Goal: Task Accomplishment & Management: Use online tool/utility

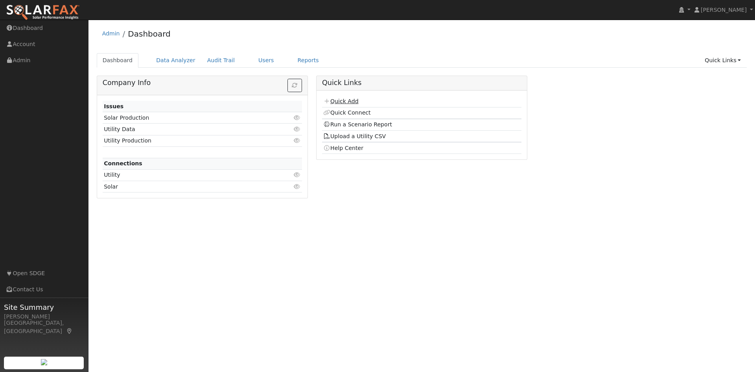
click at [345, 101] on link "Quick Add" at bounding box center [340, 101] width 35 height 6
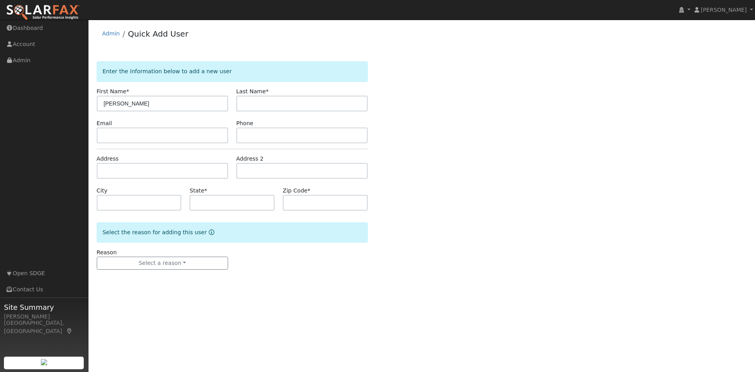
type input "[PERSON_NAME]"
type input "Biberacher"
click at [195, 163] on div "Address" at bounding box center [162, 167] width 140 height 24
click at [189, 170] on input "text" at bounding box center [162, 171] width 131 height 16
type input "[STREET_ADDRESS]"
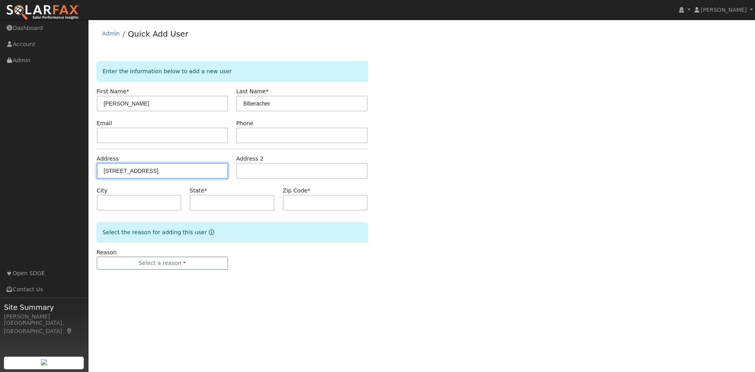
type input "[DEMOGRAPHIC_DATA]"
type input "CA"
type input "92071"
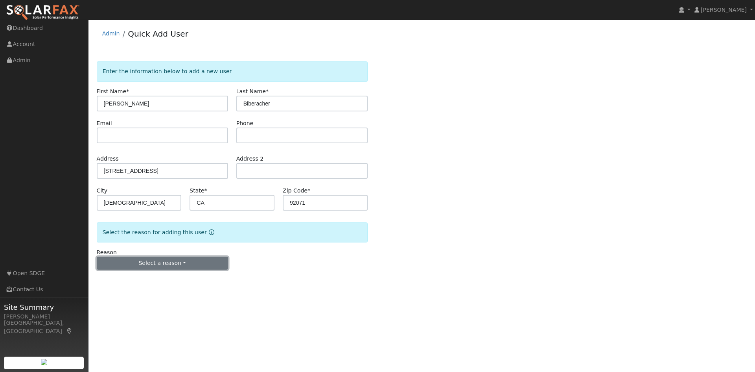
click at [182, 261] on button "Select a reason" at bounding box center [162, 263] width 131 height 13
click at [151, 292] on link "New customer adding solar" at bounding box center [140, 290] width 87 height 11
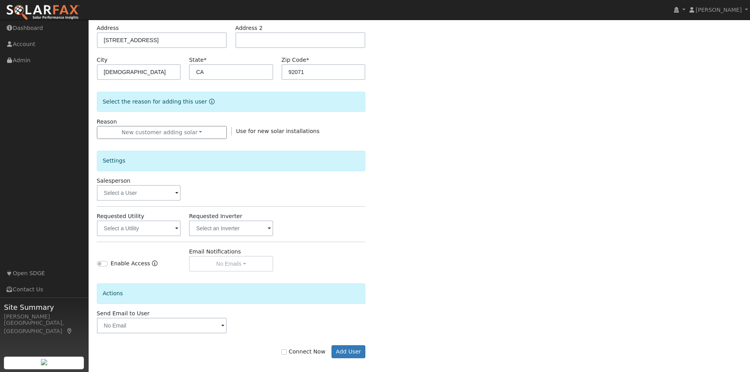
scroll to position [137, 0]
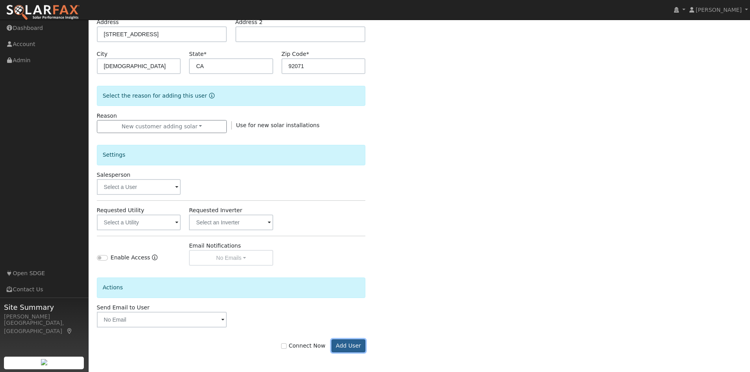
click at [352, 346] on button "Add User" at bounding box center [348, 345] width 34 height 13
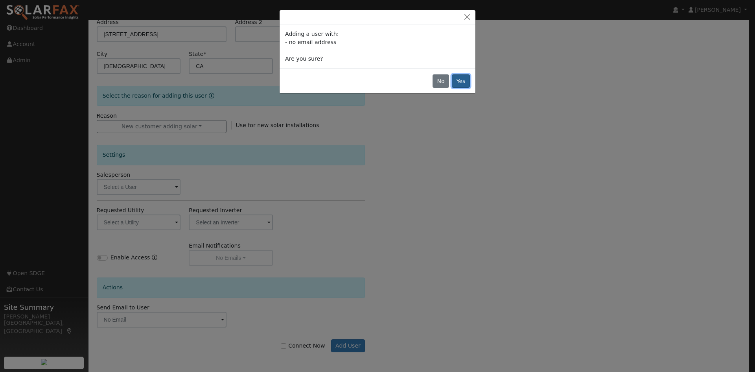
click at [469, 81] on button "Yes" at bounding box center [461, 80] width 18 height 13
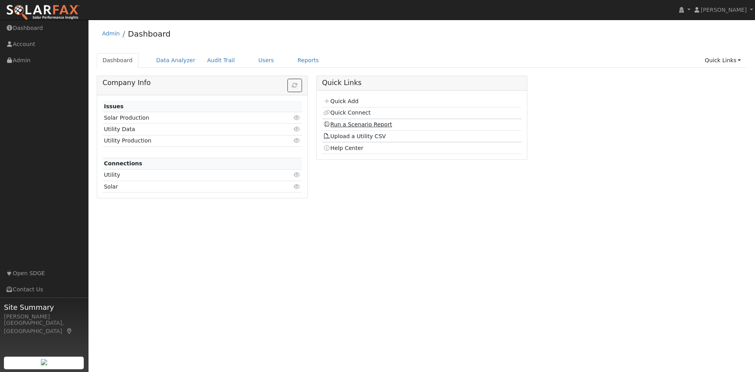
click at [365, 127] on link "Run a Scenario Report" at bounding box center [357, 124] width 69 height 6
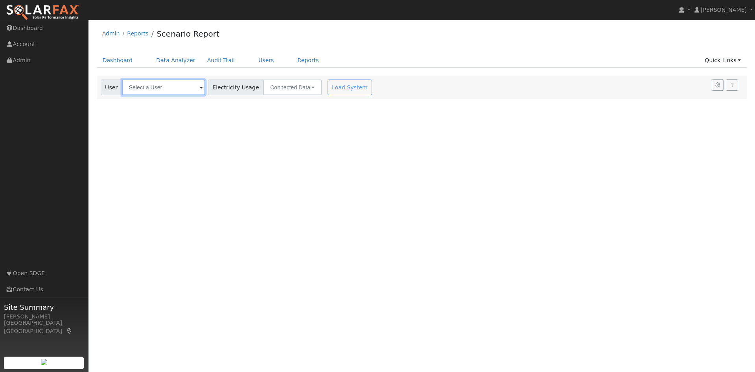
click at [172, 89] on input "text" at bounding box center [163, 87] width 83 height 16
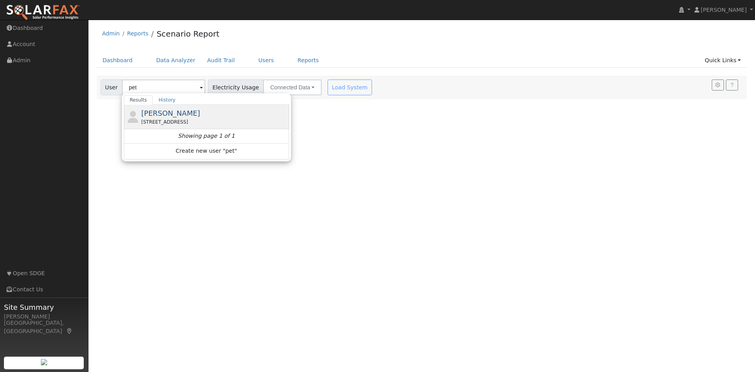
click at [196, 118] on div "Pete Biberacher 8328 Amino Drive, Santee, CA 92071" at bounding box center [214, 117] width 146 height 18
type input "Pete Biberacher"
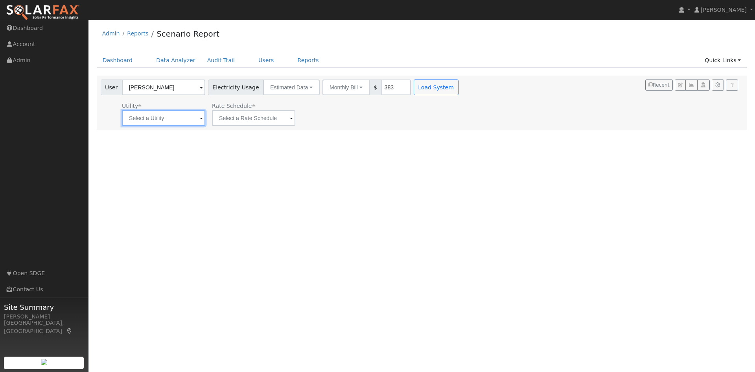
click at [185, 115] on input "text" at bounding box center [163, 118] width 83 height 16
click at [183, 119] on input "text" at bounding box center [163, 118] width 83 height 16
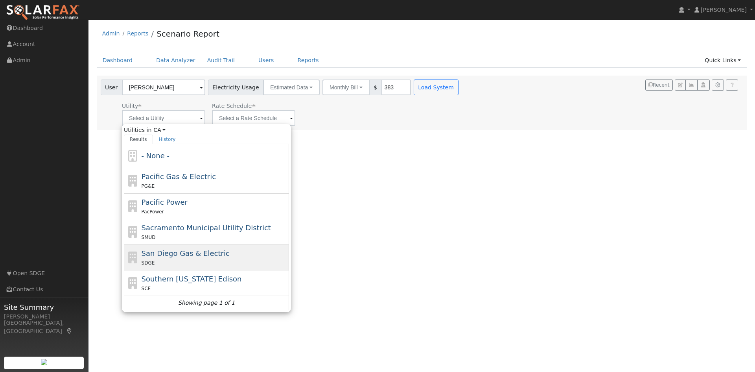
click at [205, 259] on div "SDGE" at bounding box center [215, 263] width 146 height 8
type input "San Diego Gas & Electric"
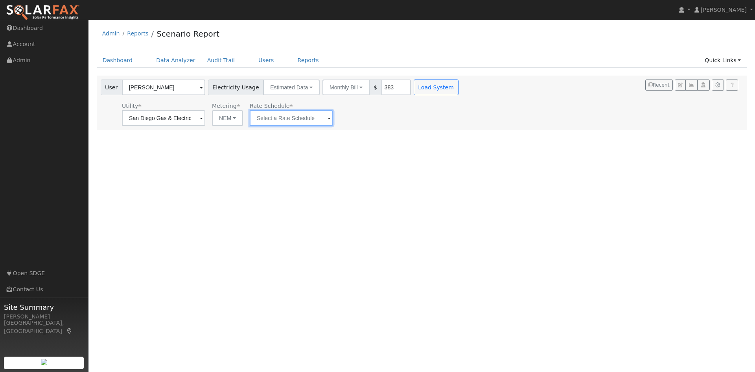
click at [205, 118] on input "text" at bounding box center [163, 118] width 83 height 16
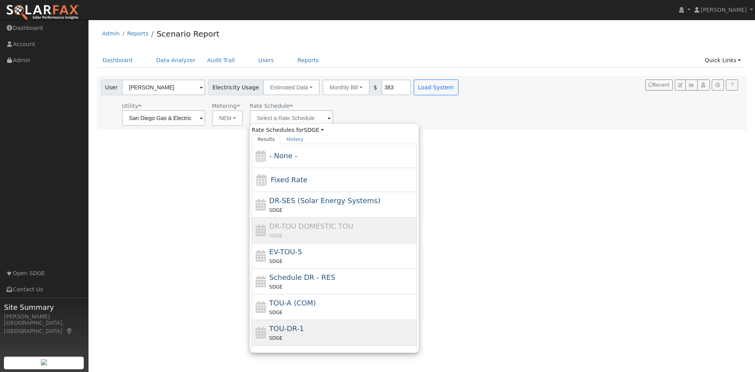
click at [321, 332] on div "TOU-DR-1 SDGE" at bounding box center [343, 332] width 146 height 19
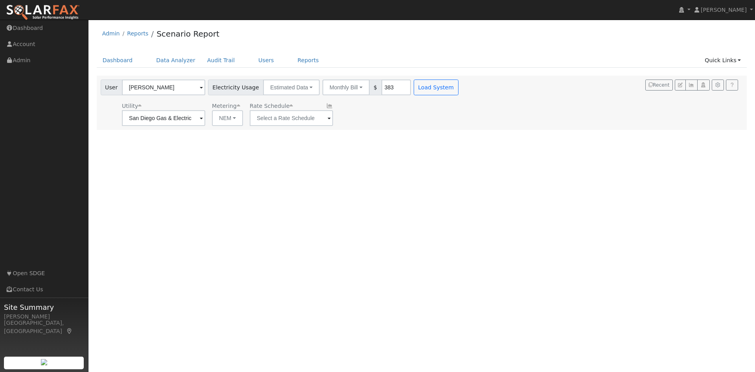
type input "TOU-DR-1"
click at [335, 87] on button "Monthly Bill" at bounding box center [346, 87] width 47 height 16
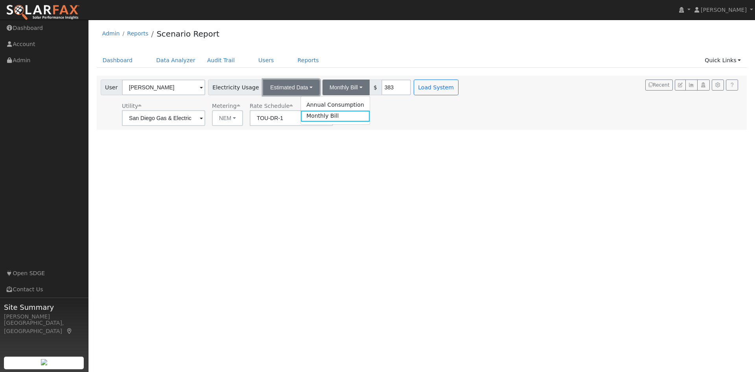
click at [290, 82] on button "Estimated Data" at bounding box center [291, 87] width 57 height 16
click at [332, 83] on button "Monthly Bill" at bounding box center [346, 87] width 47 height 16
click at [343, 107] on link "Annual Consumption" at bounding box center [335, 104] width 69 height 11
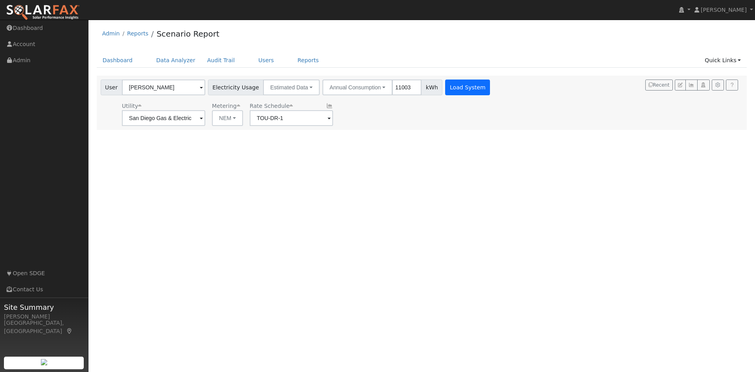
type input "11003"
click at [447, 85] on button "Load System" at bounding box center [467, 87] width 45 height 16
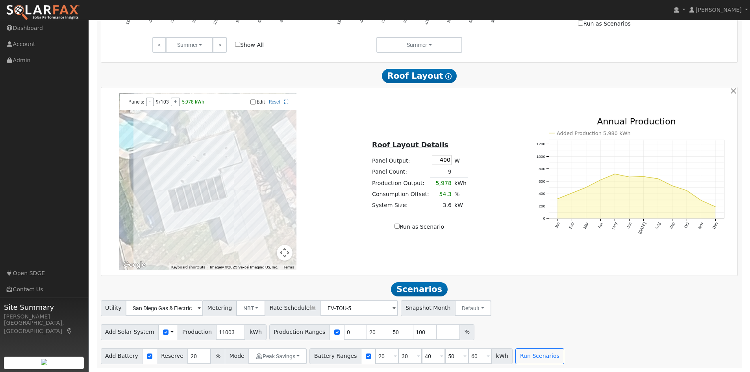
scroll to position [440, 0]
drag, startPoint x: 373, startPoint y: 356, endPoint x: 362, endPoint y: 357, distance: 10.7
click at [375, 357] on input "20" at bounding box center [387, 356] width 24 height 16
type input "10"
drag, startPoint x: 398, startPoint y: 360, endPoint x: 386, endPoint y: 360, distance: 11.4
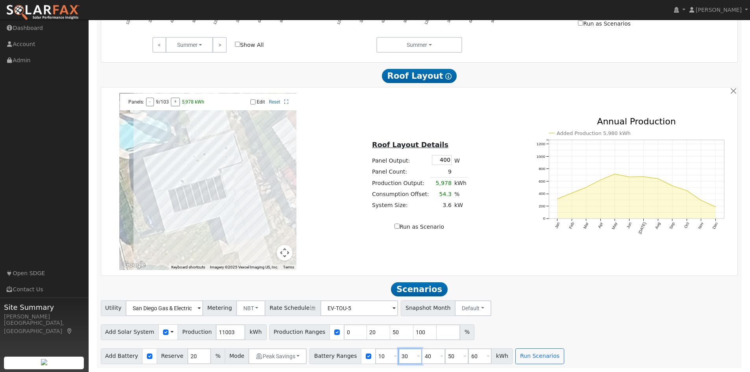
click at [398, 360] on input "30" at bounding box center [410, 356] width 24 height 16
type input "20"
drag, startPoint x: 420, startPoint y: 356, endPoint x: 408, endPoint y: 358, distance: 11.9
click at [421, 358] on input "40" at bounding box center [433, 356] width 24 height 16
type input "30"
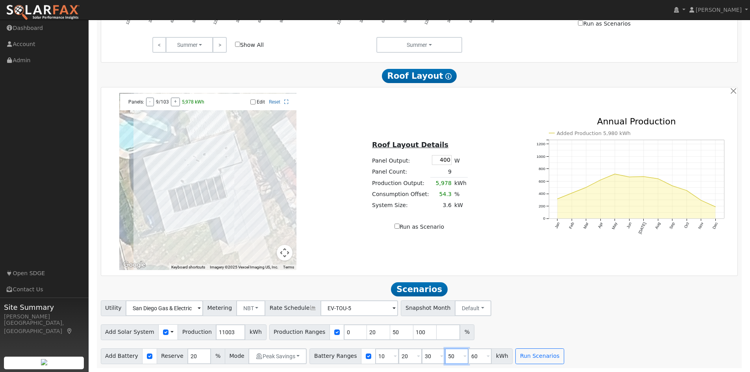
drag, startPoint x: 443, startPoint y: 357, endPoint x: 432, endPoint y: 357, distance: 11.8
click at [445, 357] on input "50" at bounding box center [457, 356] width 24 height 16
drag, startPoint x: 378, startPoint y: 355, endPoint x: 362, endPoint y: 356, distance: 16.5
click at [375, 356] on input "10" at bounding box center [387, 356] width 24 height 16
type input "0"
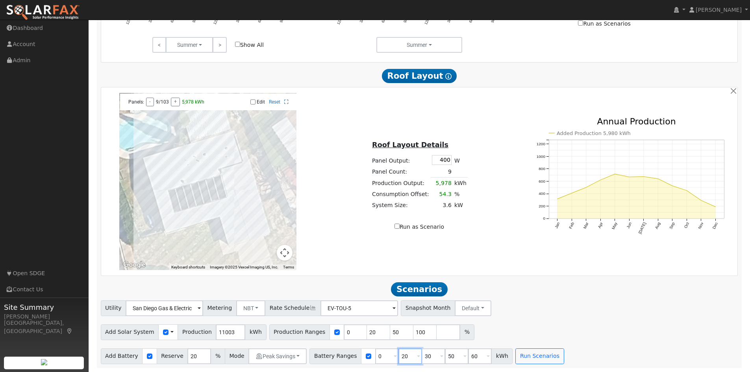
drag, startPoint x: 397, startPoint y: 356, endPoint x: 382, endPoint y: 357, distance: 14.6
click at [382, 357] on div "Battery Ranges 0 Overrides Reserve % Mode None None Self Consumption Peak Savin…" at bounding box center [410, 356] width 203 height 16
type input "10"
drag, startPoint x: 423, startPoint y: 357, endPoint x: 406, endPoint y: 355, distance: 16.6
click at [406, 355] on div "Battery Ranges 0 Overrides Reserve % Mode None None Self Consumption Peak Savin…" at bounding box center [410, 356] width 203 height 16
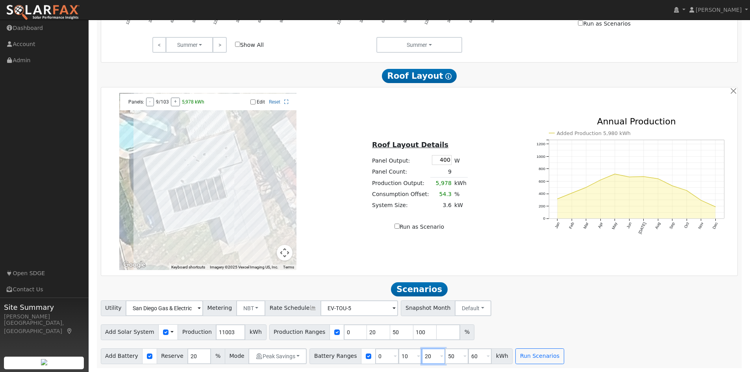
type input "20"
drag, startPoint x: 445, startPoint y: 357, endPoint x: 429, endPoint y: 357, distance: 16.1
click at [429, 357] on div "Battery Ranges 0 Overrides Reserve % Mode None None Self Consumption Peak Savin…" at bounding box center [410, 356] width 203 height 16
type input "30"
drag, startPoint x: 468, startPoint y: 355, endPoint x: 448, endPoint y: 355, distance: 20.1
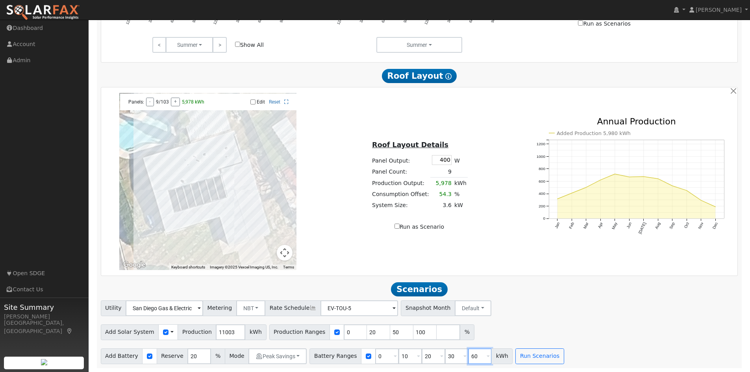
click at [448, 355] on div "Battery Ranges 0 Overrides Reserve % Mode None None Self Consumption Peak Savin…" at bounding box center [410, 356] width 203 height 16
type input "40"
drag, startPoint x: 441, startPoint y: 161, endPoint x: 451, endPoint y: 162, distance: 9.8
click at [451, 162] on tr "Panel Output: 400 W" at bounding box center [419, 159] width 97 height 13
type input "435"
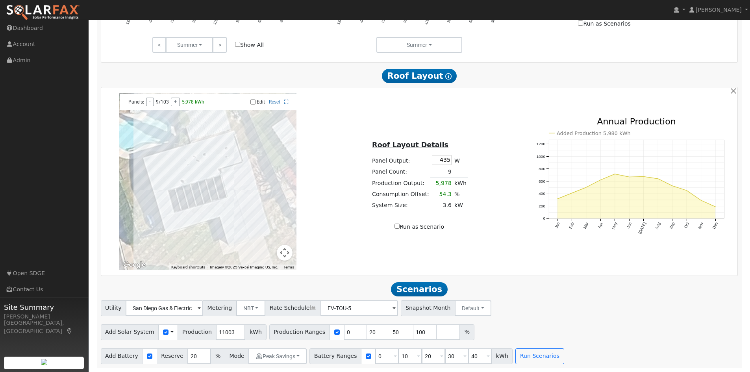
click at [475, 155] on div "Roof Layout Details Panel Output: 435 W Panel Count: 9 Production Output: 5,978…" at bounding box center [419, 181] width 211 height 99
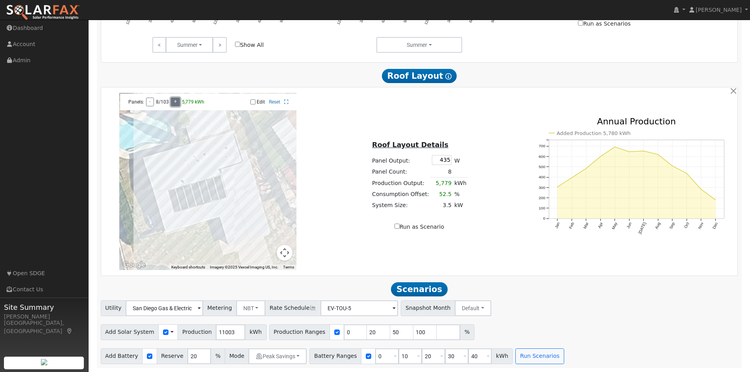
click at [174, 99] on button "+" at bounding box center [175, 102] width 9 height 9
click at [174, 99] on button "+" at bounding box center [177, 102] width 9 height 9
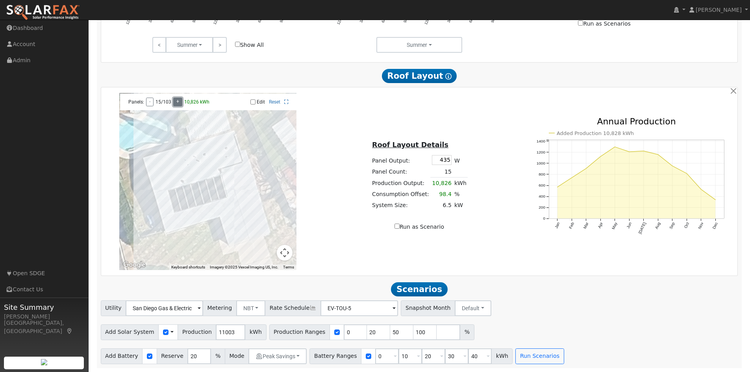
click at [174, 99] on button "+" at bounding box center [177, 102] width 9 height 9
click at [148, 101] on button "-" at bounding box center [149, 102] width 7 height 9
click at [500, 196] on div "Roof Layout Details Panel Output: 435 W Panel Count: 15 Production Output: 10,8…" at bounding box center [419, 181] width 211 height 99
drag, startPoint x: 338, startPoint y: 329, endPoint x: 329, endPoint y: 331, distance: 9.2
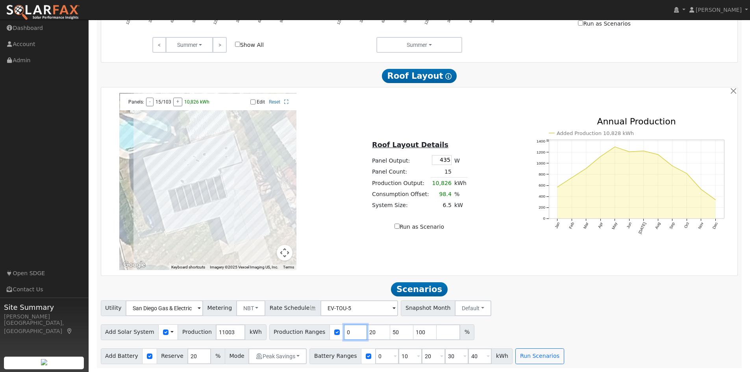
click at [344, 331] on input "0" at bounding box center [356, 332] width 24 height 16
click at [334, 331] on input "checkbox" at bounding box center [337, 332] width 6 height 6
checkbox input "false"
drag, startPoint x: 225, startPoint y: 334, endPoint x: 205, endPoint y: 333, distance: 20.1
click at [205, 333] on div "Add Solar System Use CSV Data Production 11003 kWh" at bounding box center [184, 332] width 166 height 16
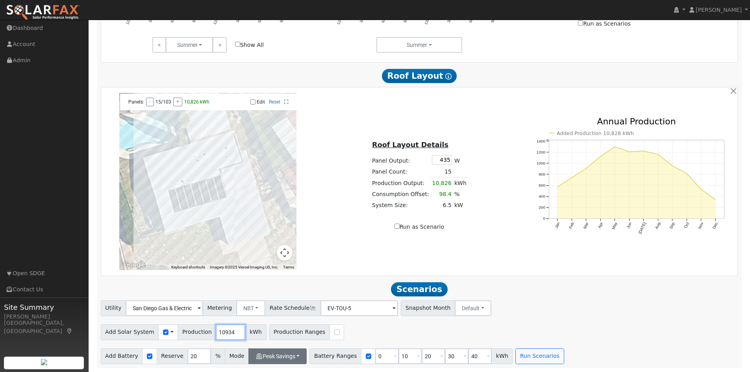
type input "10934"
click at [284, 353] on button "Peak Savings" at bounding box center [277, 356] width 58 height 16
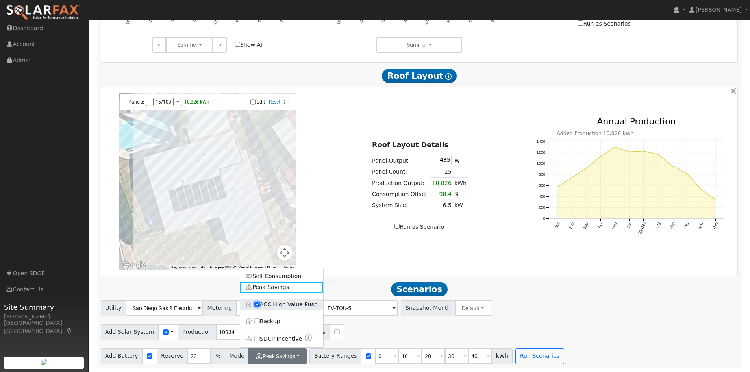
click at [257, 305] on input "ACC High Value Push" at bounding box center [257, 304] width 6 height 6
checkbox input "false"
click at [286, 273] on link "Self Consumption" at bounding box center [281, 276] width 83 height 11
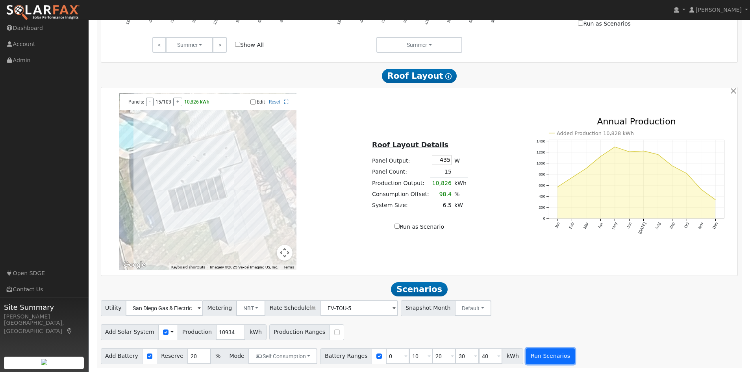
click at [547, 356] on button "Run Scenarios" at bounding box center [550, 356] width 48 height 16
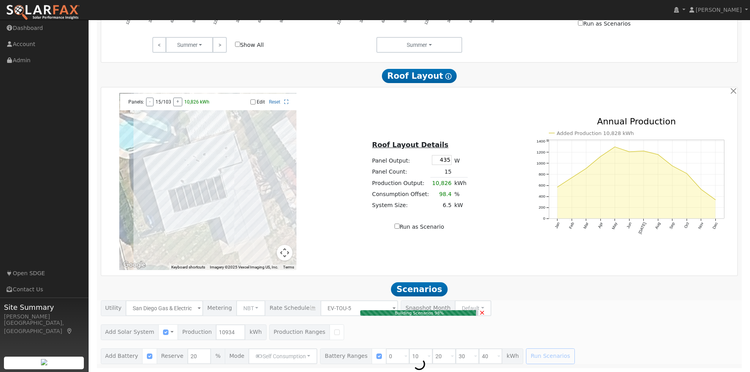
type input "7.3"
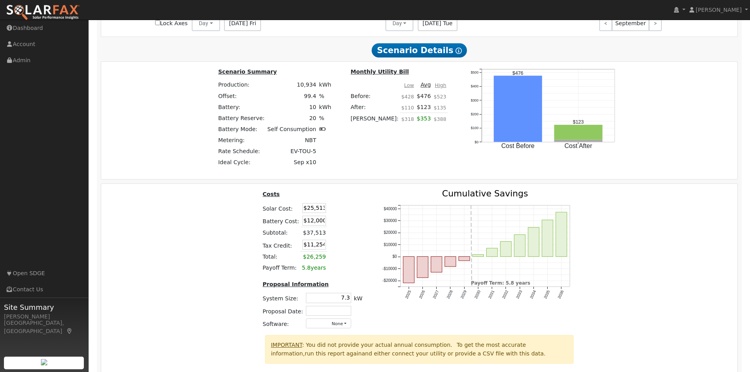
scroll to position [1080, 0]
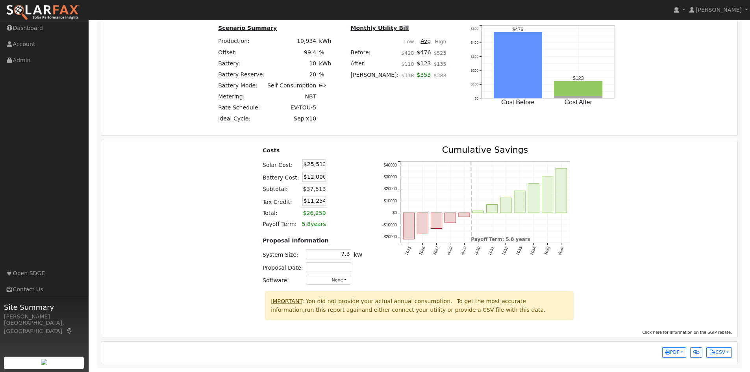
drag, startPoint x: 305, startPoint y: 176, endPoint x: 331, endPoint y: 179, distance: 26.1
click at [331, 179] on tr "Battery Cost: $12,000" at bounding box center [312, 176] width 103 height 13
type input "$17,115"
type input "$12,788"
click at [664, 204] on div "Costs Solar Cost: $25,513 Battery Cost: $17,115 Subtotal: $37,513 Tax Credit: $…" at bounding box center [419, 219] width 642 height 146
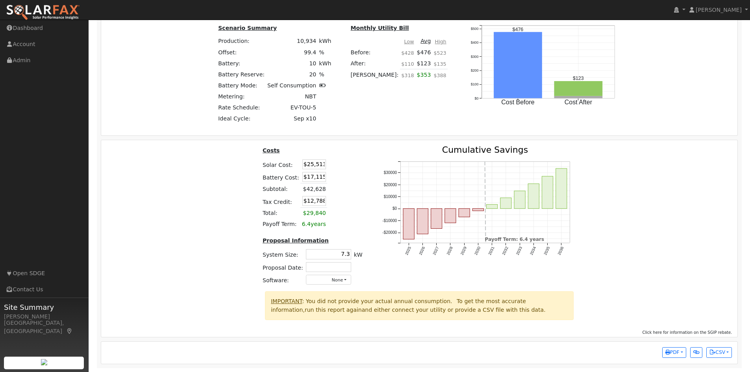
drag, startPoint x: 306, startPoint y: 165, endPoint x: 332, endPoint y: 166, distance: 26.8
click at [332, 166] on tr "Solar Cost: $25,513" at bounding box center [312, 164] width 103 height 13
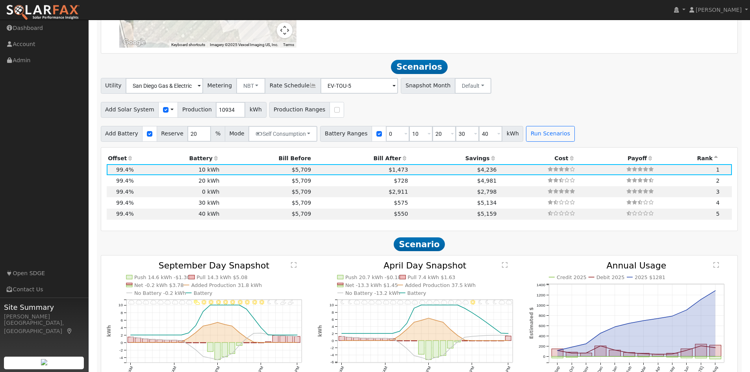
scroll to position [647, 0]
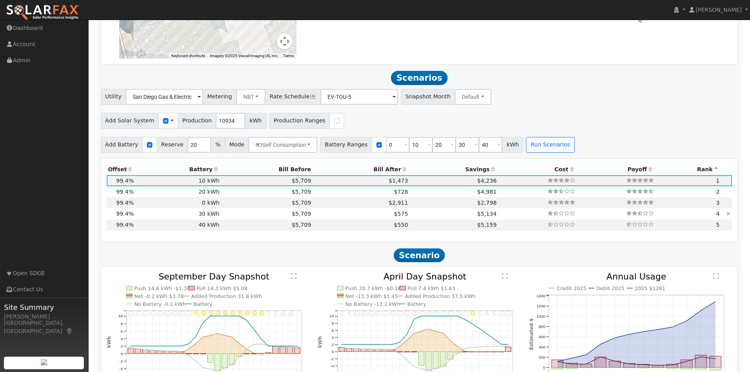
type input "$17,115"
type input "$10,269"
click at [223, 219] on td "$5,709" at bounding box center [267, 213] width 92 height 11
type input "$25,513"
type input "$36,000"
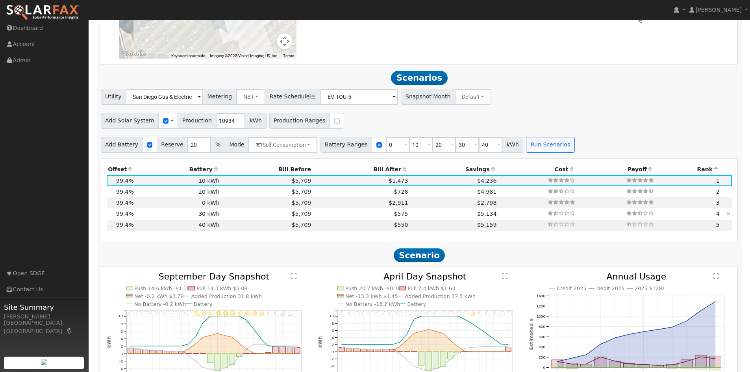
type input "$18,454"
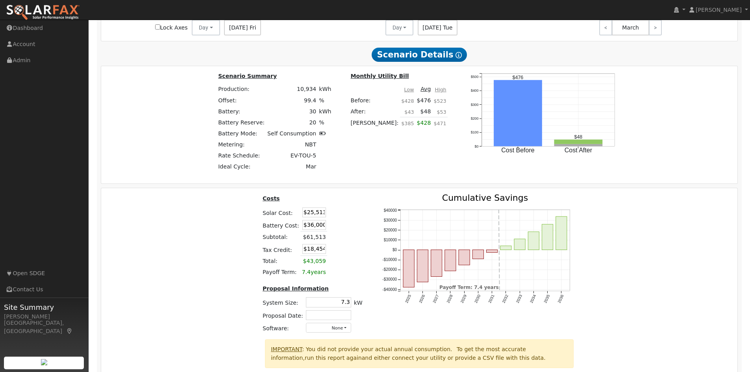
scroll to position [1080, 0]
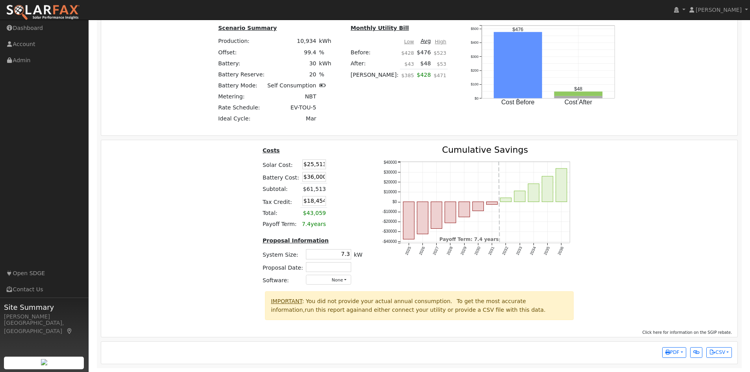
drag, startPoint x: 305, startPoint y: 177, endPoint x: 332, endPoint y: 179, distance: 27.2
click at [332, 179] on tr "Battery Cost: $36,000" at bounding box center [312, 176] width 103 height 13
type input "$17"
type input "$7,659"
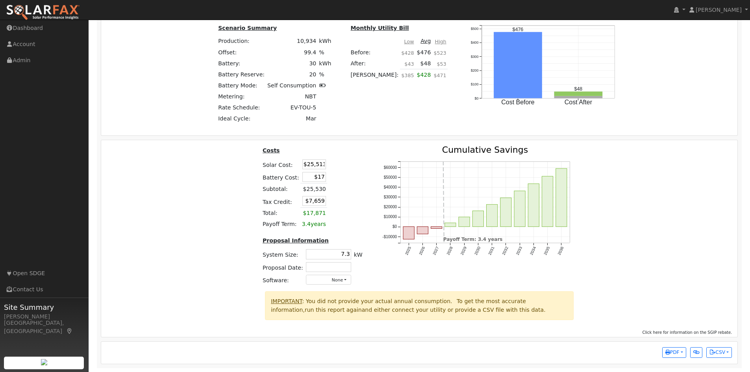
drag, startPoint x: 306, startPoint y: 163, endPoint x: 332, endPoint y: 164, distance: 26.4
click at [332, 164] on tr "Solar Cost: $25,513" at bounding box center [312, 164] width 103 height 13
type input "$17,115"
type input "$5,140"
click at [710, 194] on div "Costs Solar Cost: $17,115 Battery Cost: $17 Subtotal: $17,132 Tax Credit: $5,14…" at bounding box center [419, 219] width 642 height 146
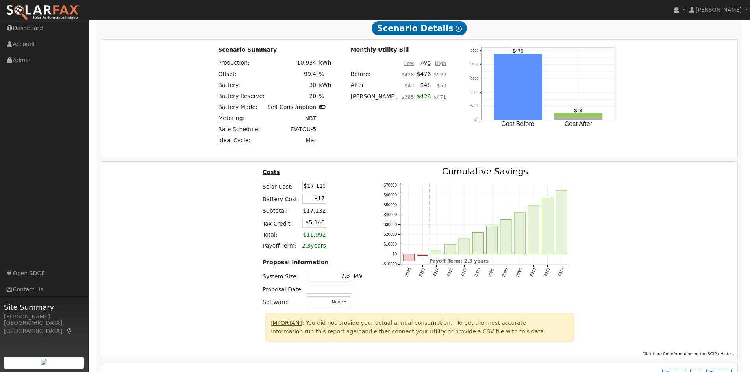
scroll to position [1041, 0]
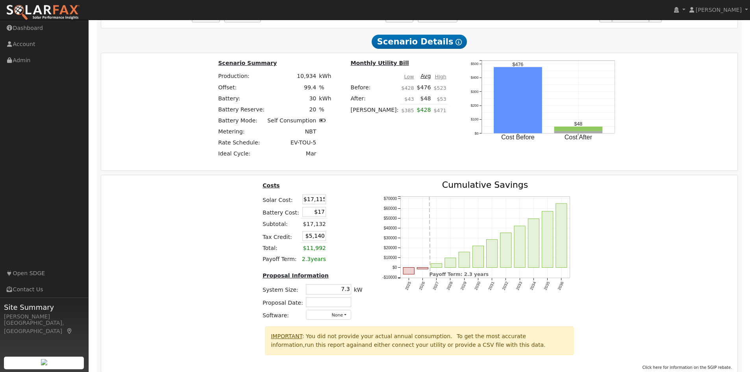
drag, startPoint x: 316, startPoint y: 217, endPoint x: 327, endPoint y: 217, distance: 10.6
click at [327, 217] on tr "Battery Cost: $17" at bounding box center [312, 211] width 103 height 13
type input "$26,638"
type input "$13,126"
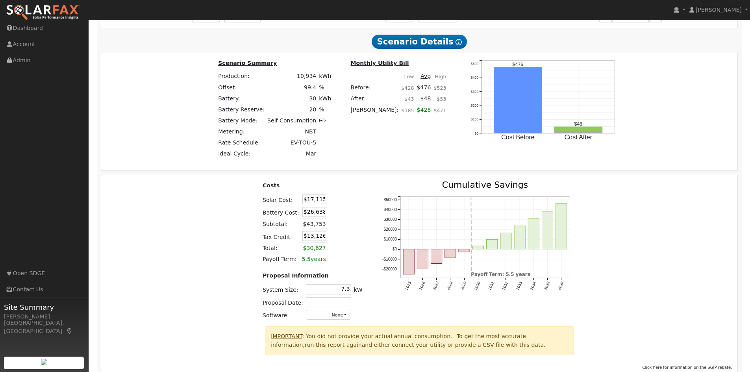
click at [338, 218] on td at bounding box center [336, 211] width 18 height 13
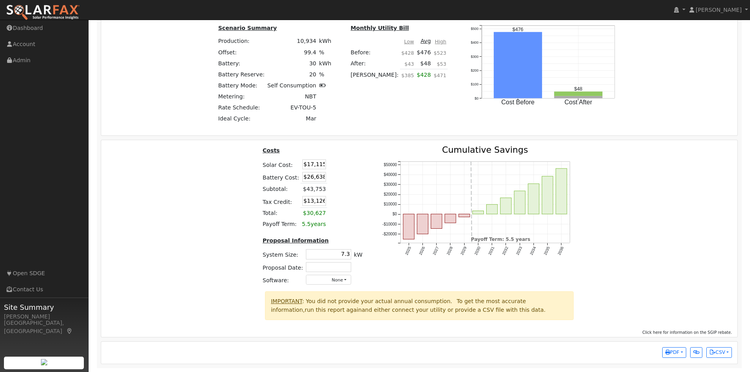
scroll to position [1080, 0]
click at [675, 355] on span "PDF" at bounding box center [672, 352] width 14 height 6
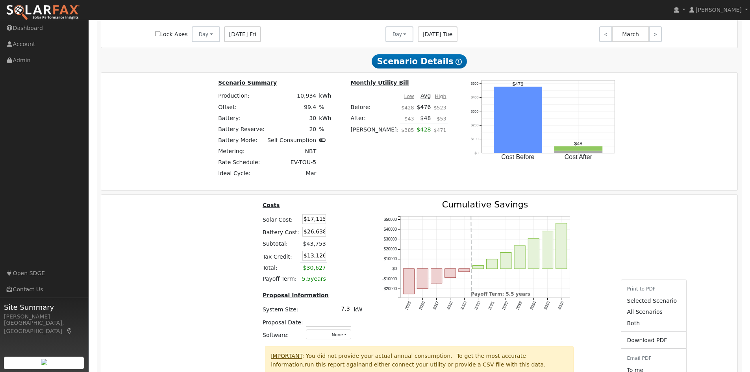
scroll to position [1001, 0]
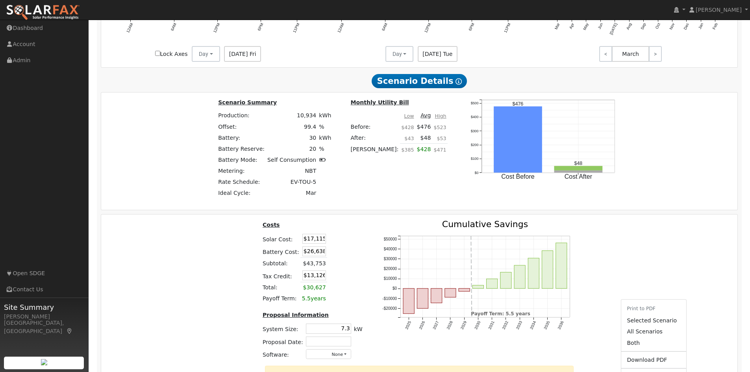
drag, startPoint x: 341, startPoint y: 334, endPoint x: 351, endPoint y: 334, distance: 9.4
click at [351, 334] on tr "System Size: 7.3 7.3 kW" at bounding box center [312, 328] width 103 height 13
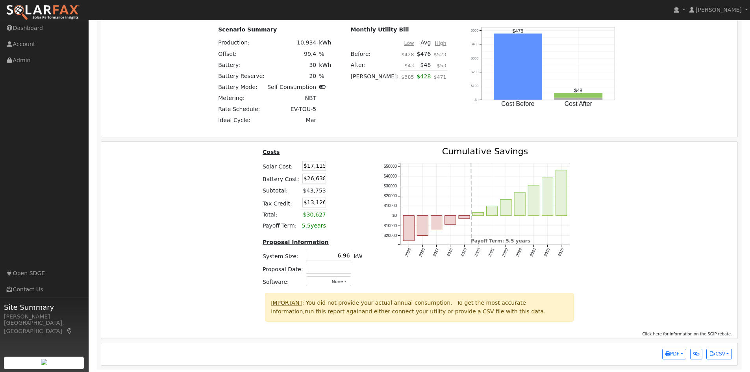
scroll to position [1080, 0]
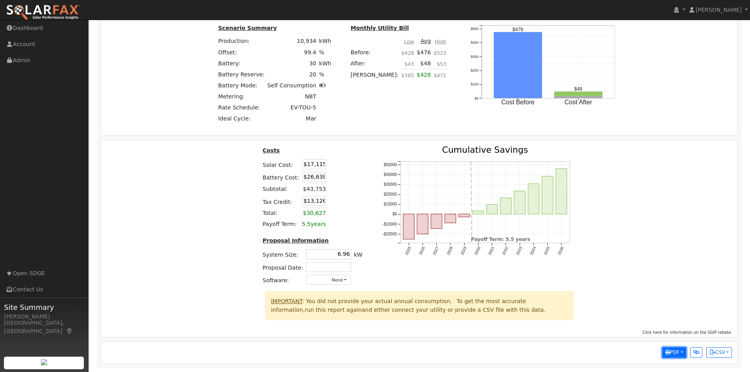
type input "7.0"
click at [669, 353] on span "PDF" at bounding box center [672, 352] width 14 height 6
click at [658, 258] on link "All Scenarios" at bounding box center [653, 257] width 65 height 11
click at [672, 352] on span "PDF" at bounding box center [672, 352] width 14 height 6
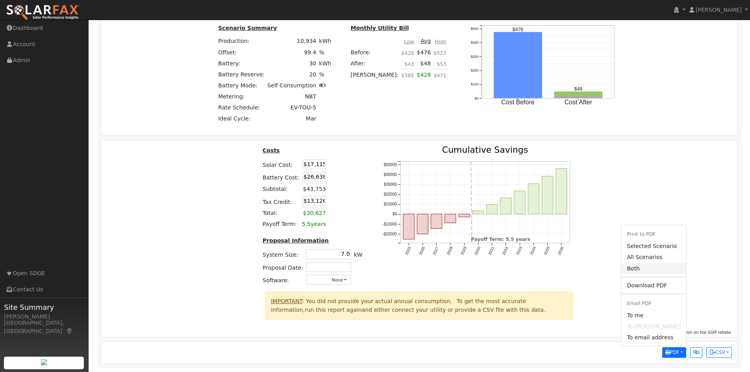
click at [653, 270] on link "Both" at bounding box center [653, 268] width 65 height 11
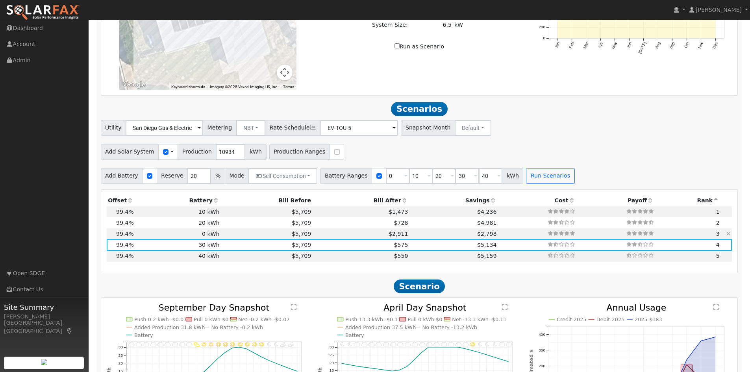
scroll to position [630, 0]
